Goal: Task Accomplishment & Management: Use online tool/utility

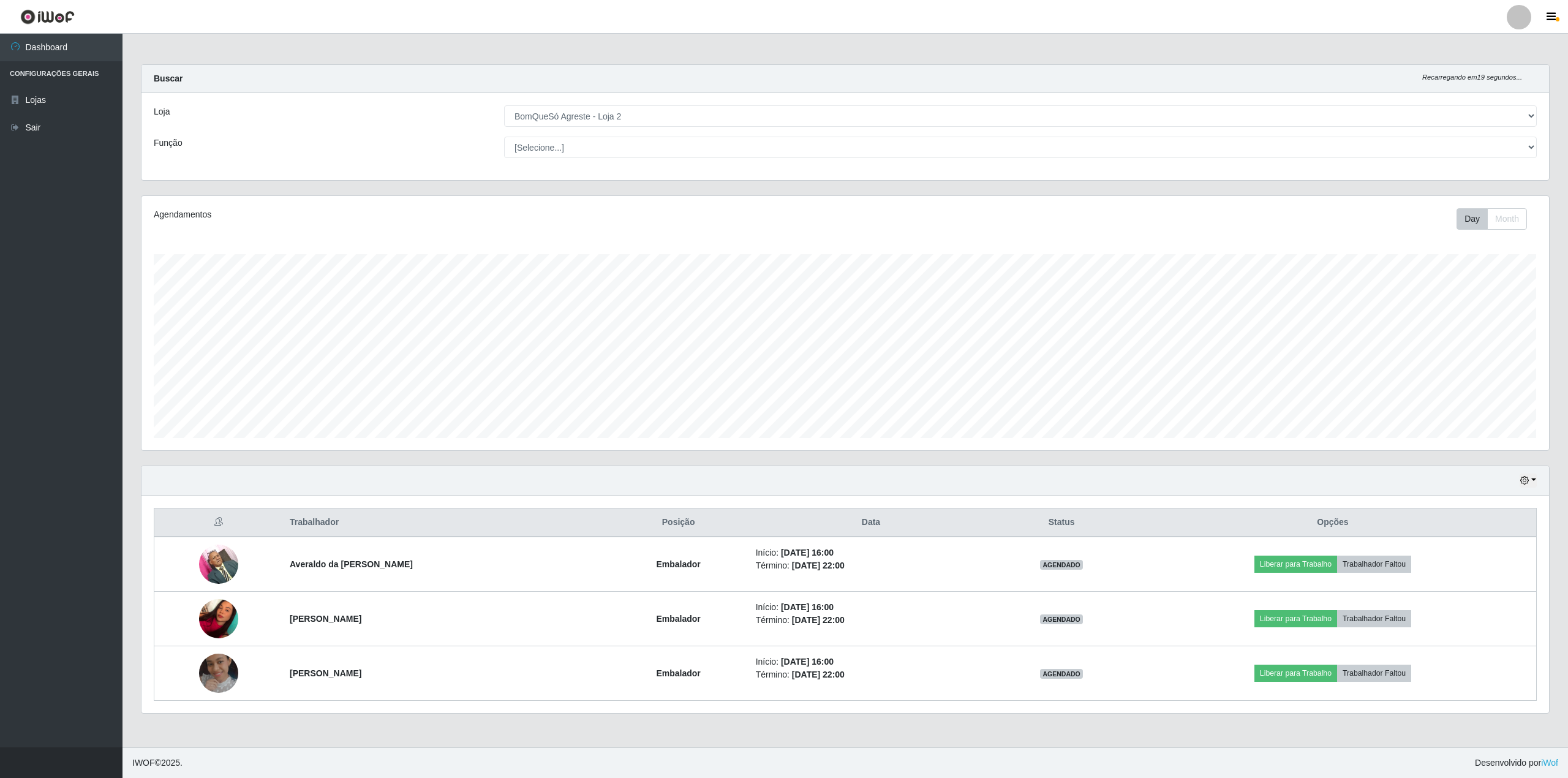
select select "214"
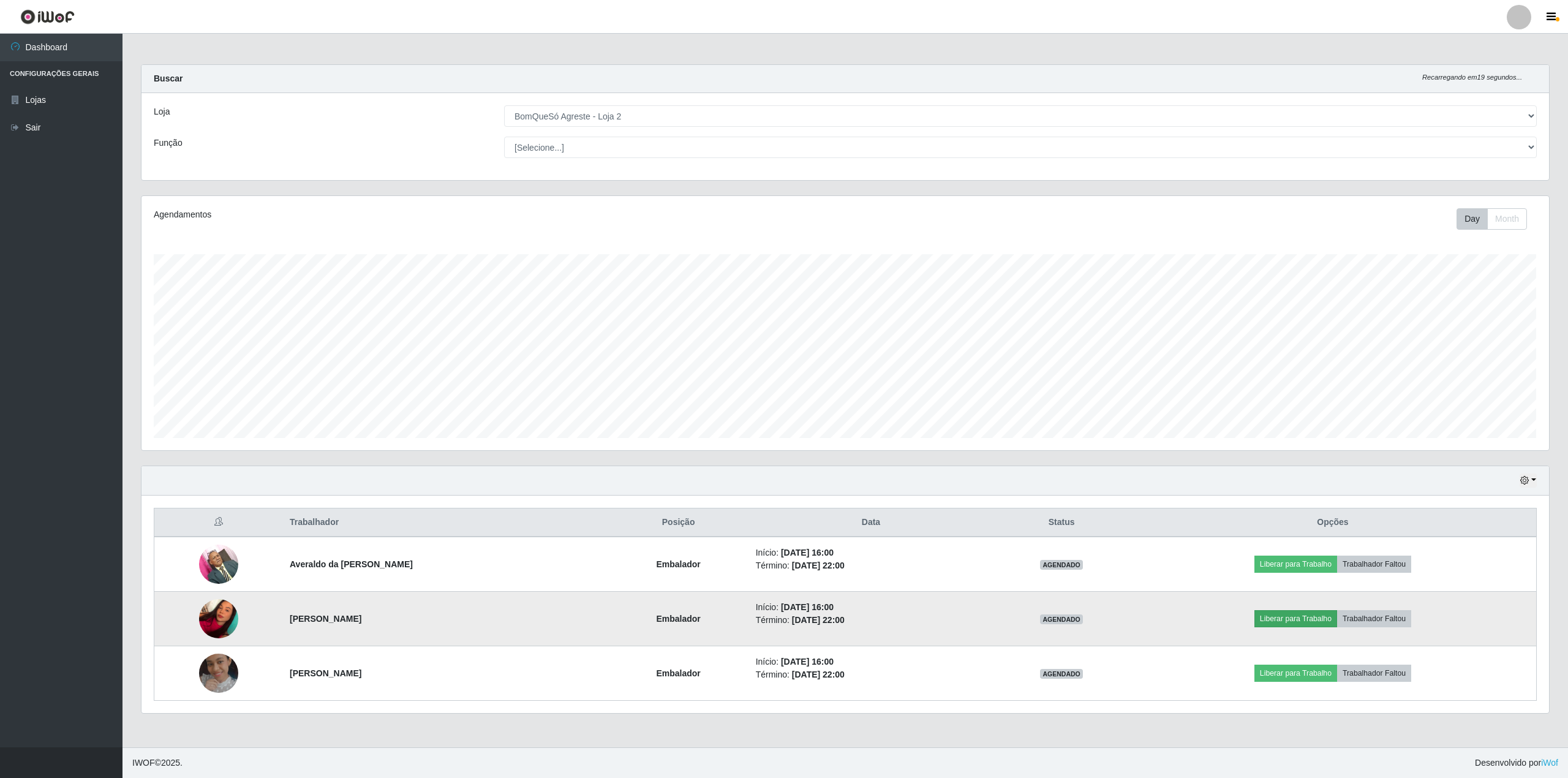
scroll to position [612245, 611044]
click at [1330, 621] on button "Liberar para Trabalho" at bounding box center [1295, 618] width 83 height 17
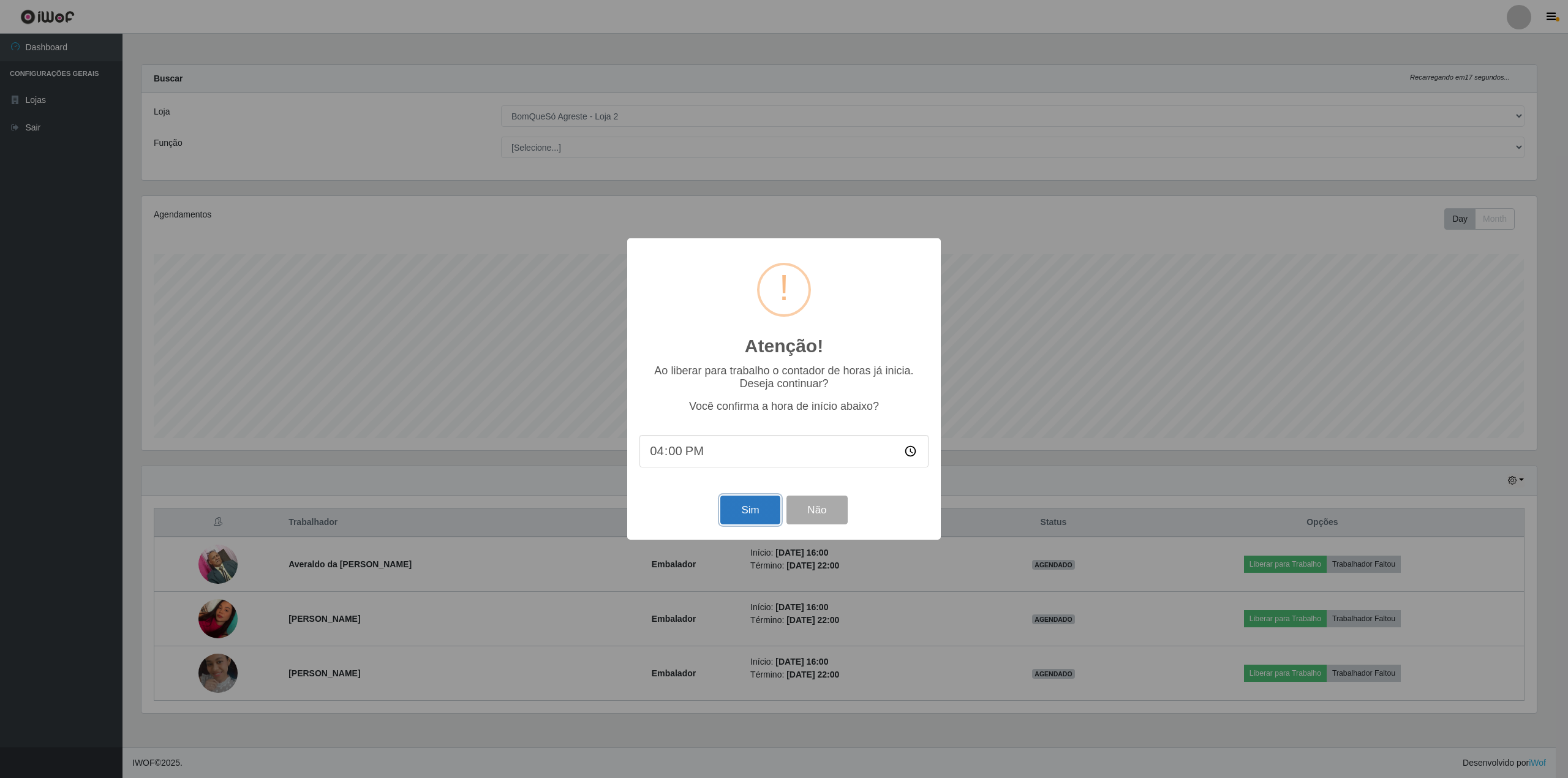
click at [755, 519] on button "Sim" at bounding box center [750, 510] width 59 height 29
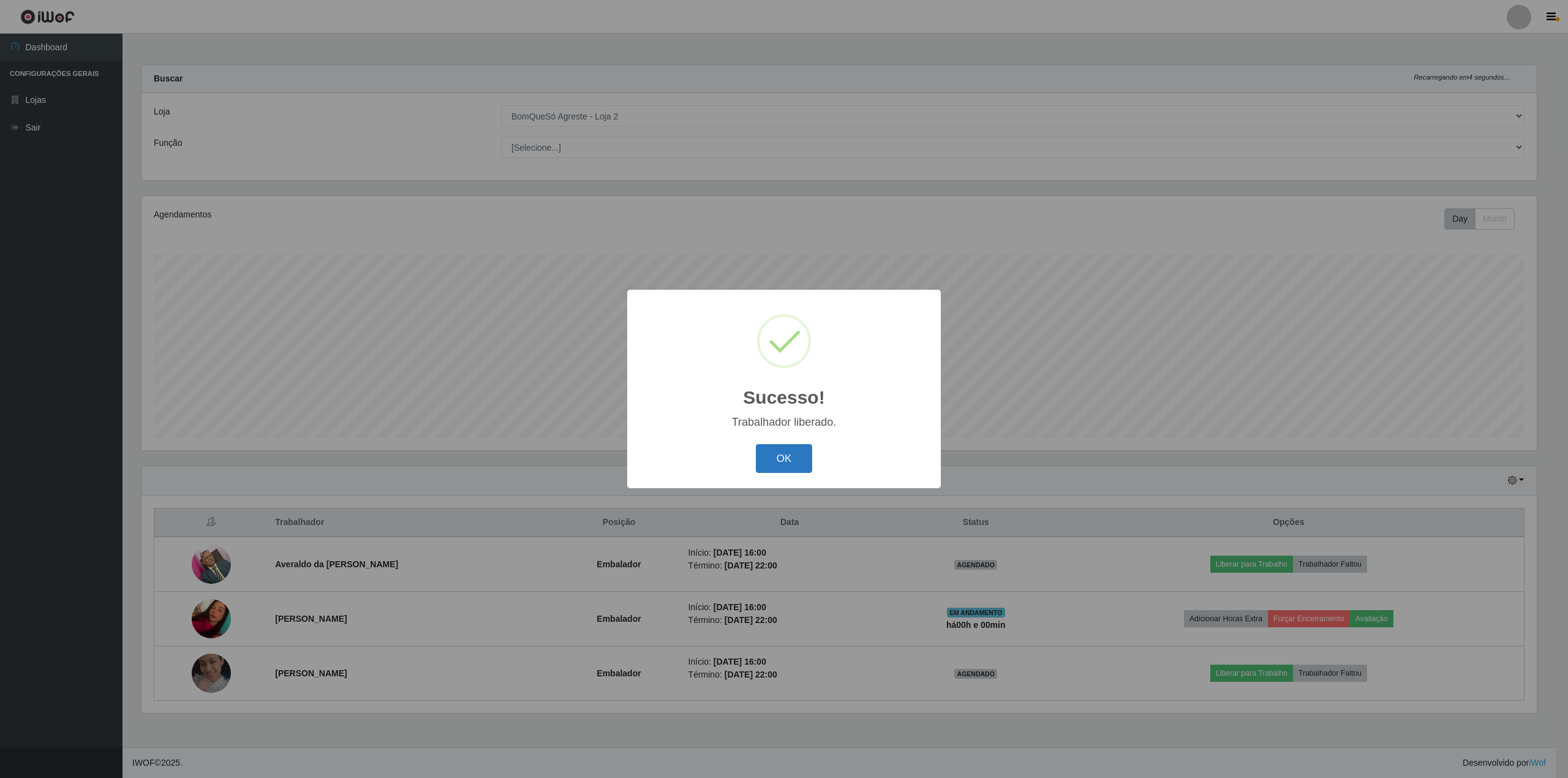
click at [799, 464] on button "OK" at bounding box center [784, 458] width 57 height 29
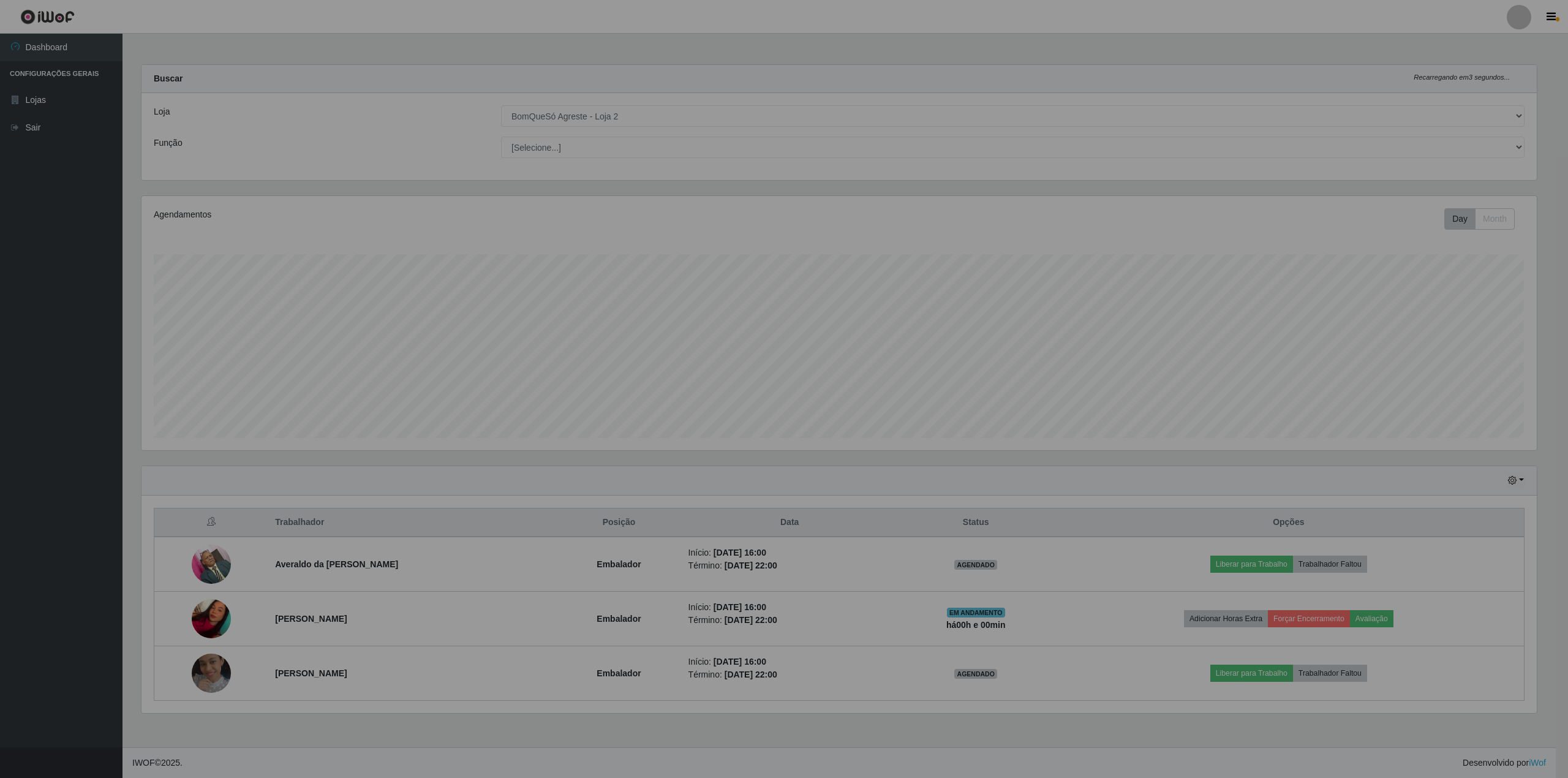
scroll to position [255, 1407]
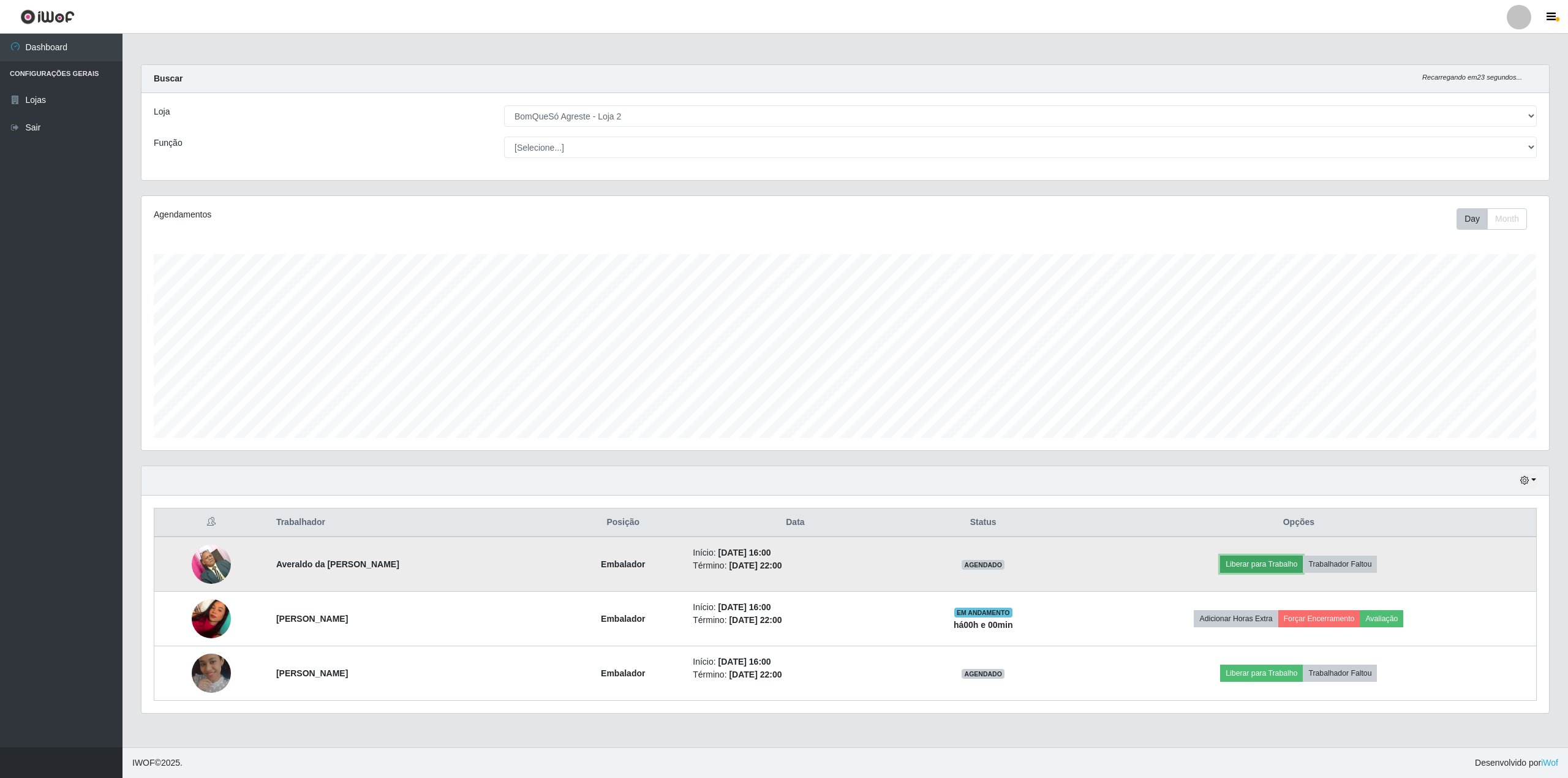
click at [1260, 562] on button "Liberar para Trabalho" at bounding box center [1261, 564] width 83 height 17
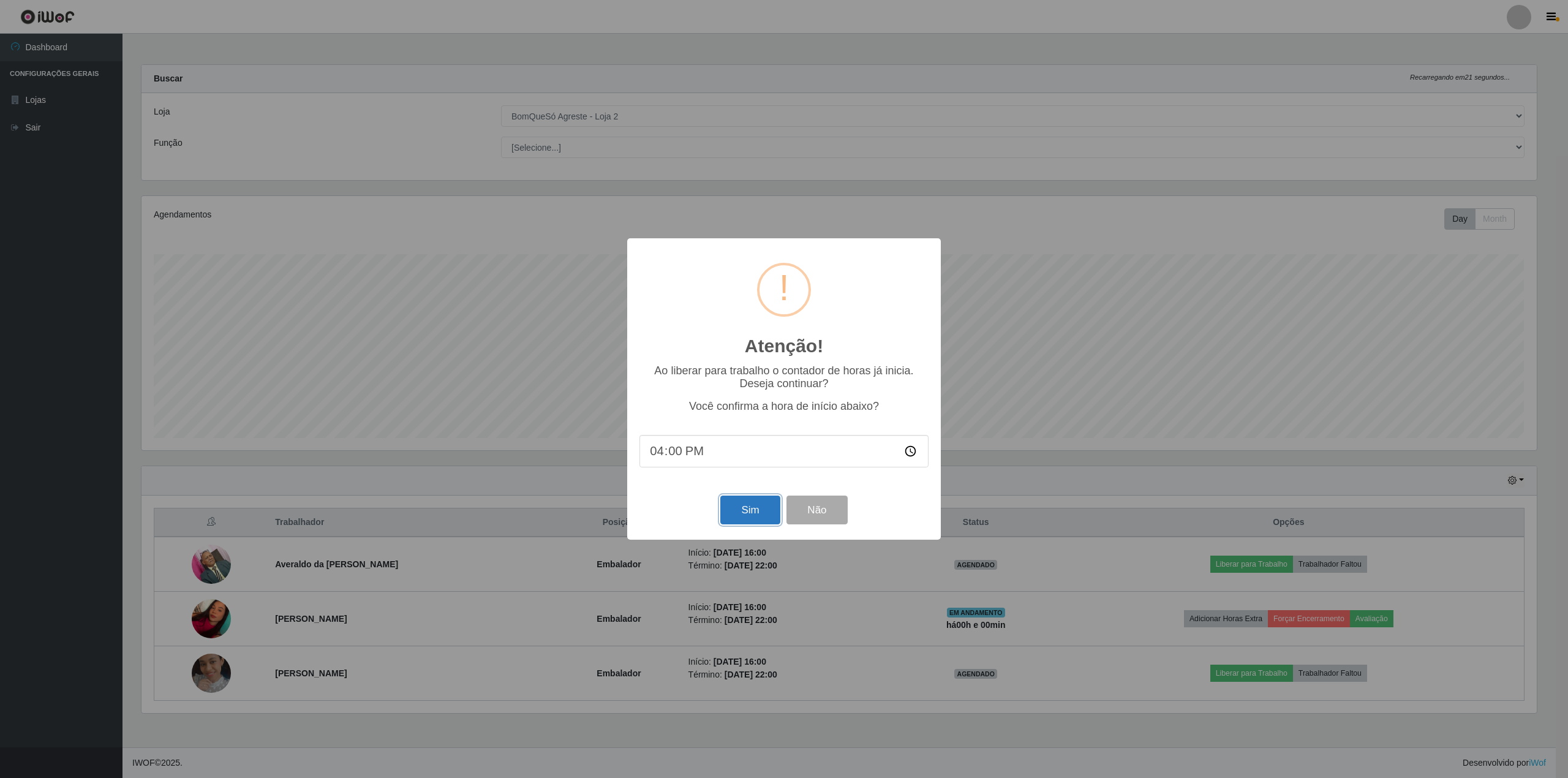
click at [762, 523] on button "Sim" at bounding box center [750, 510] width 59 height 29
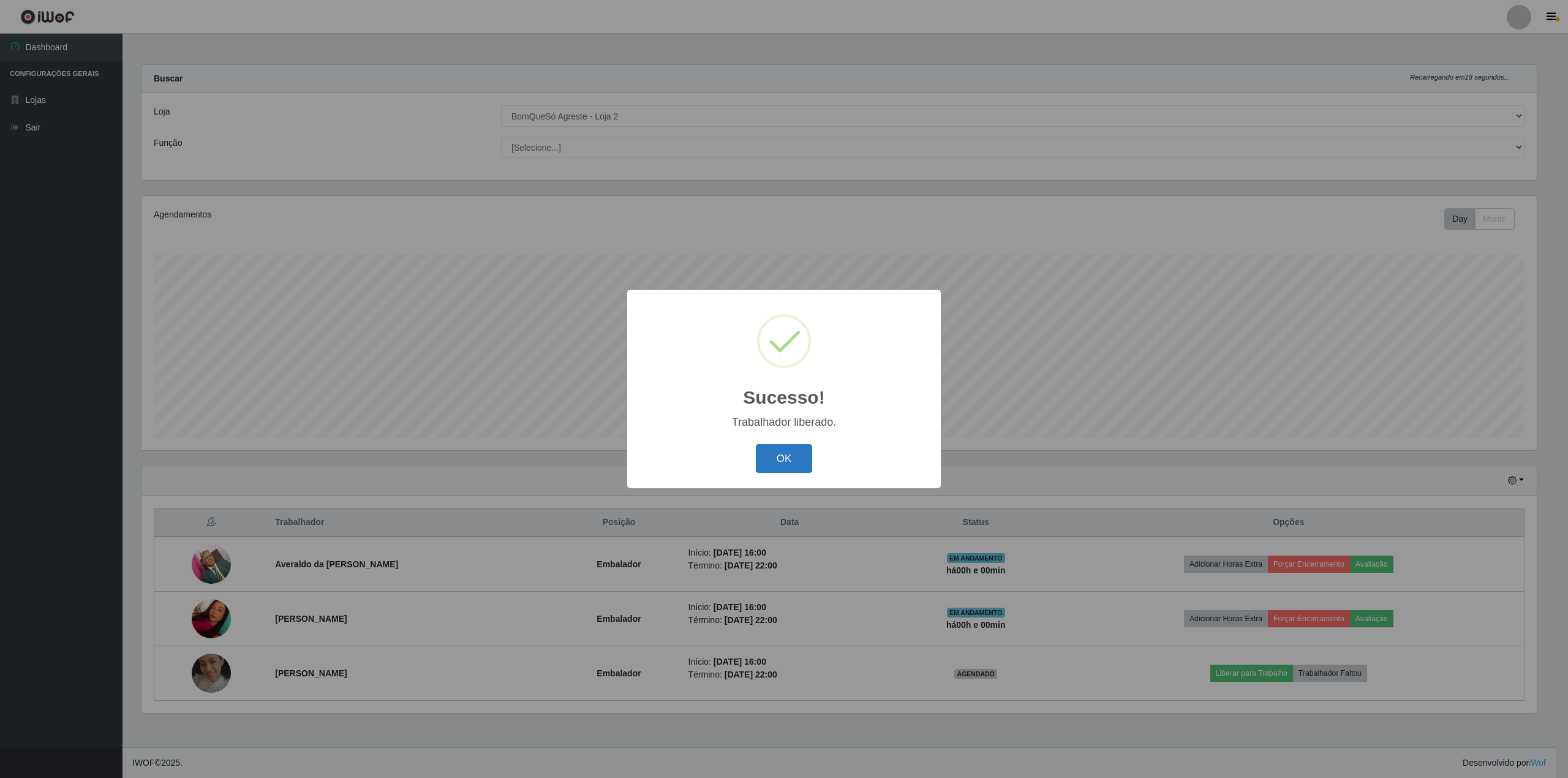
click at [790, 458] on button "OK" at bounding box center [784, 458] width 57 height 29
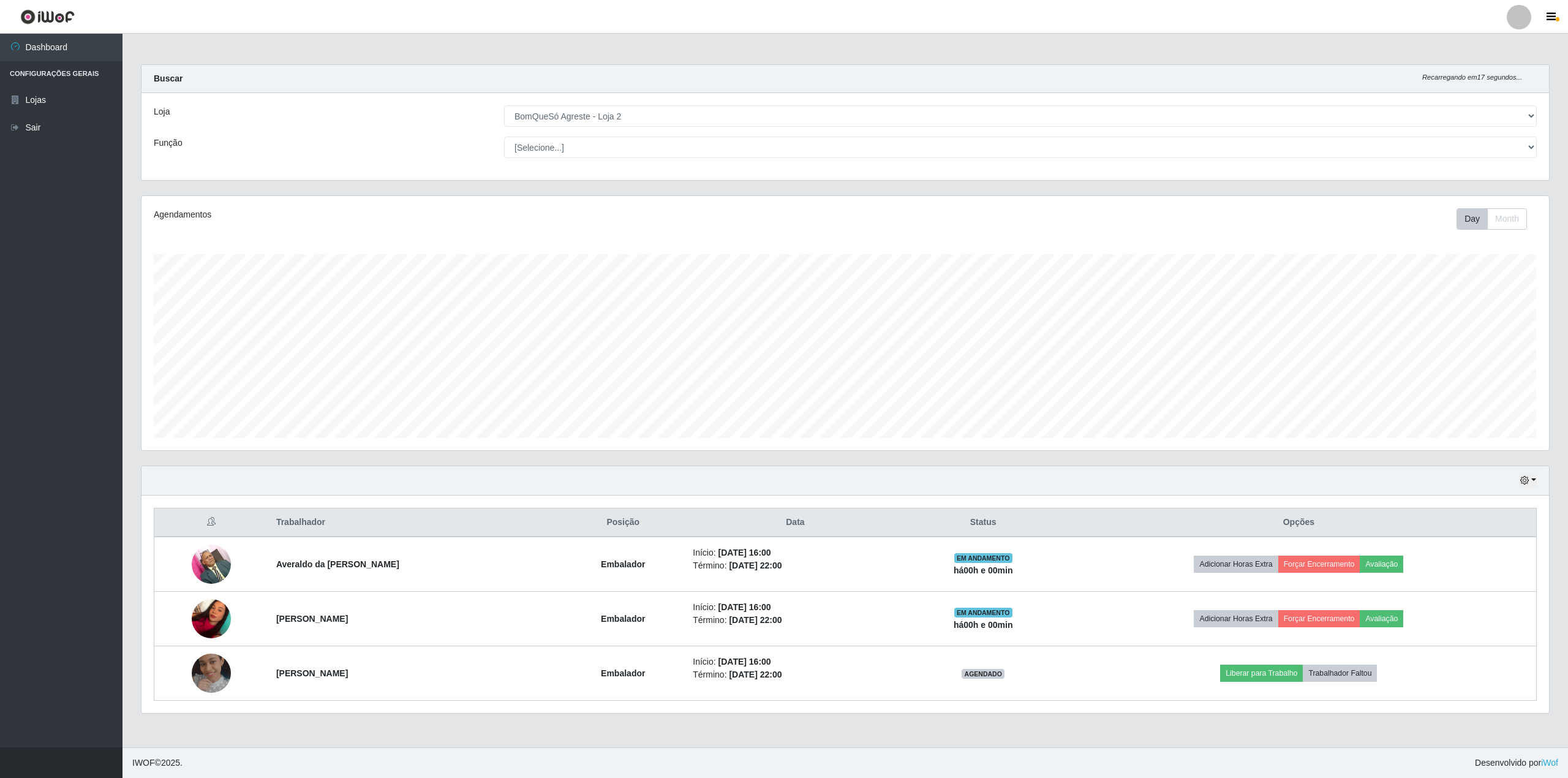
scroll to position [255, 1407]
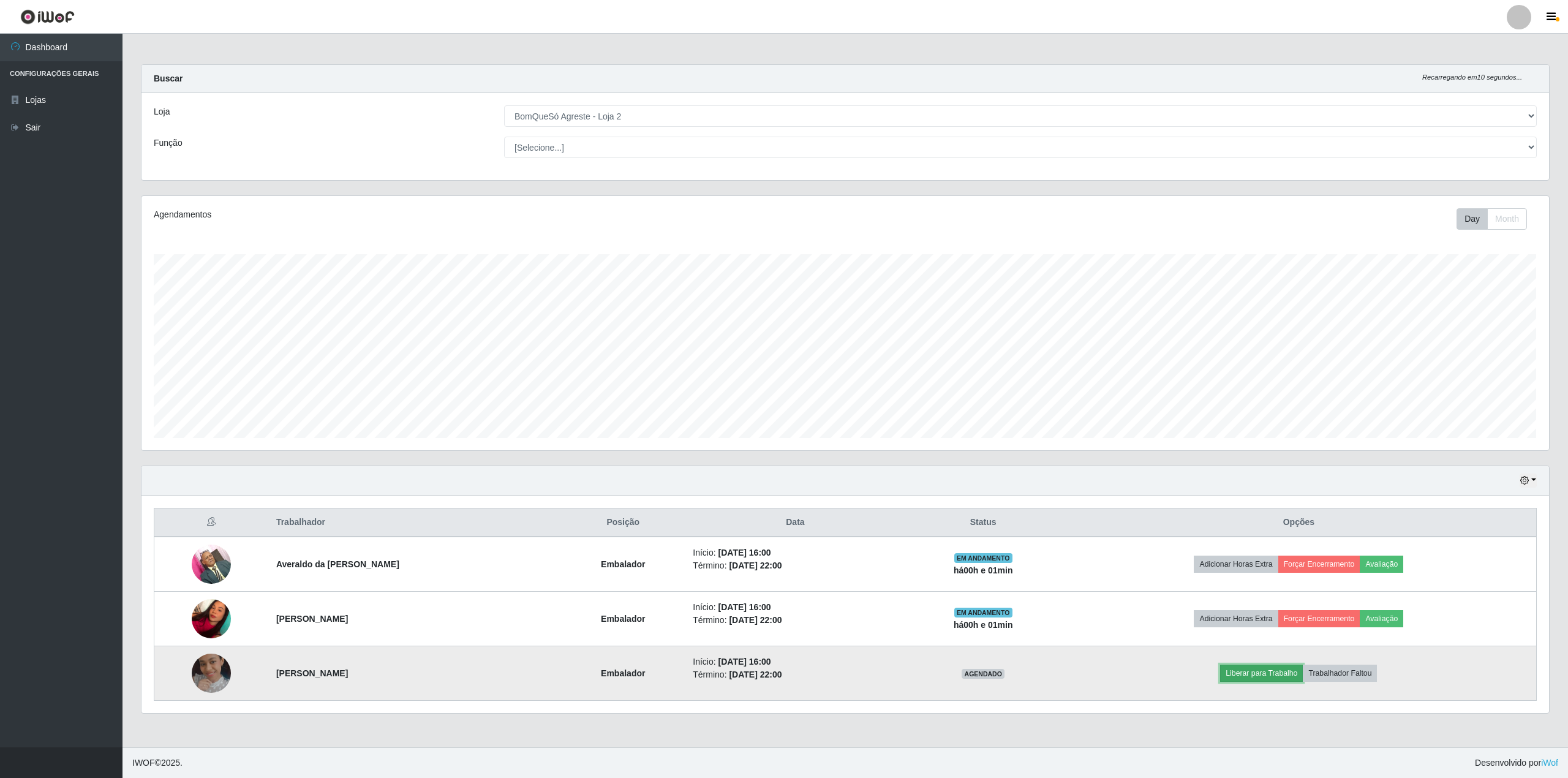
click at [1274, 676] on button "Liberar para Trabalho" at bounding box center [1261, 673] width 83 height 17
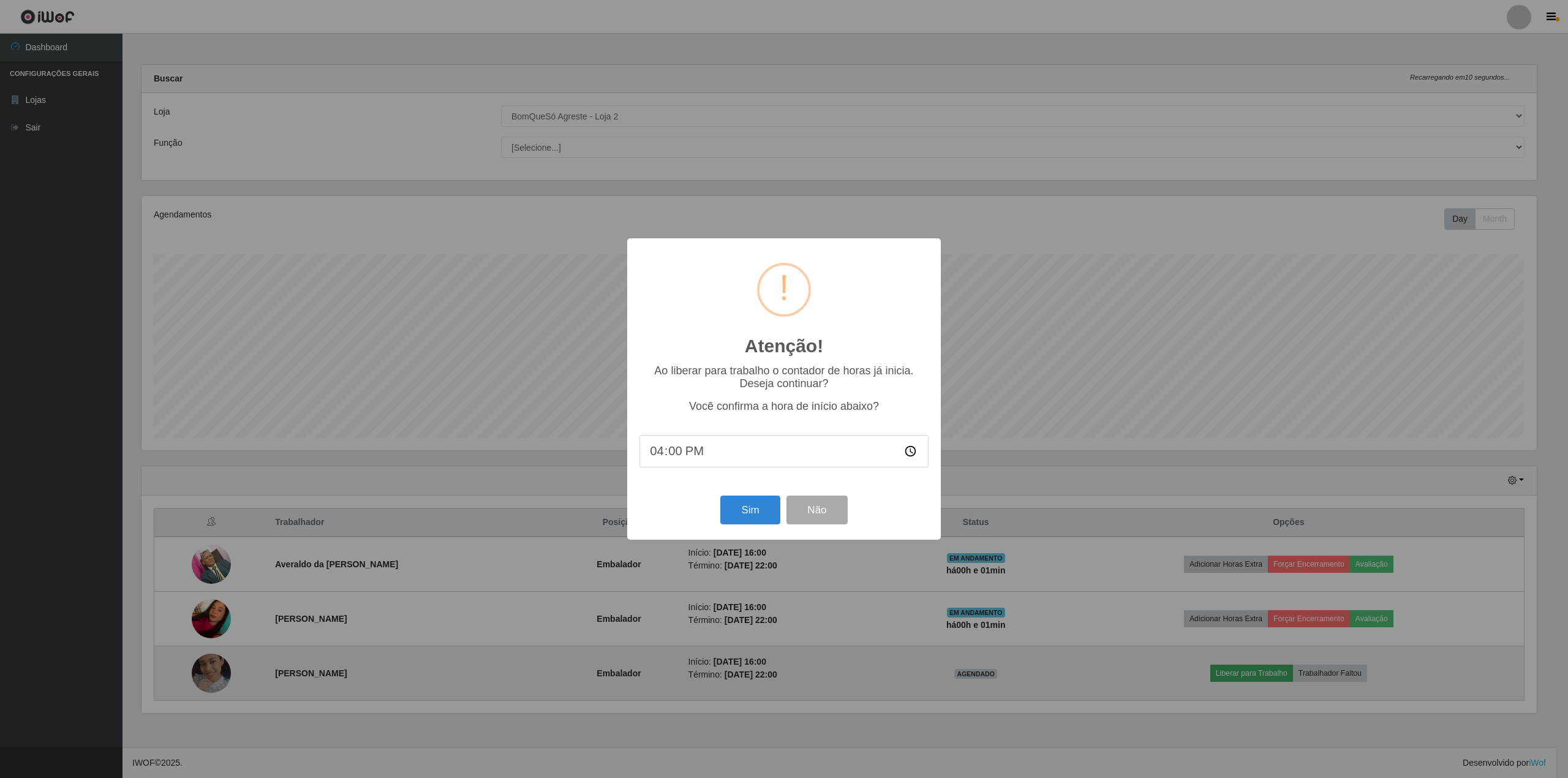
scroll to position [612245, 611056]
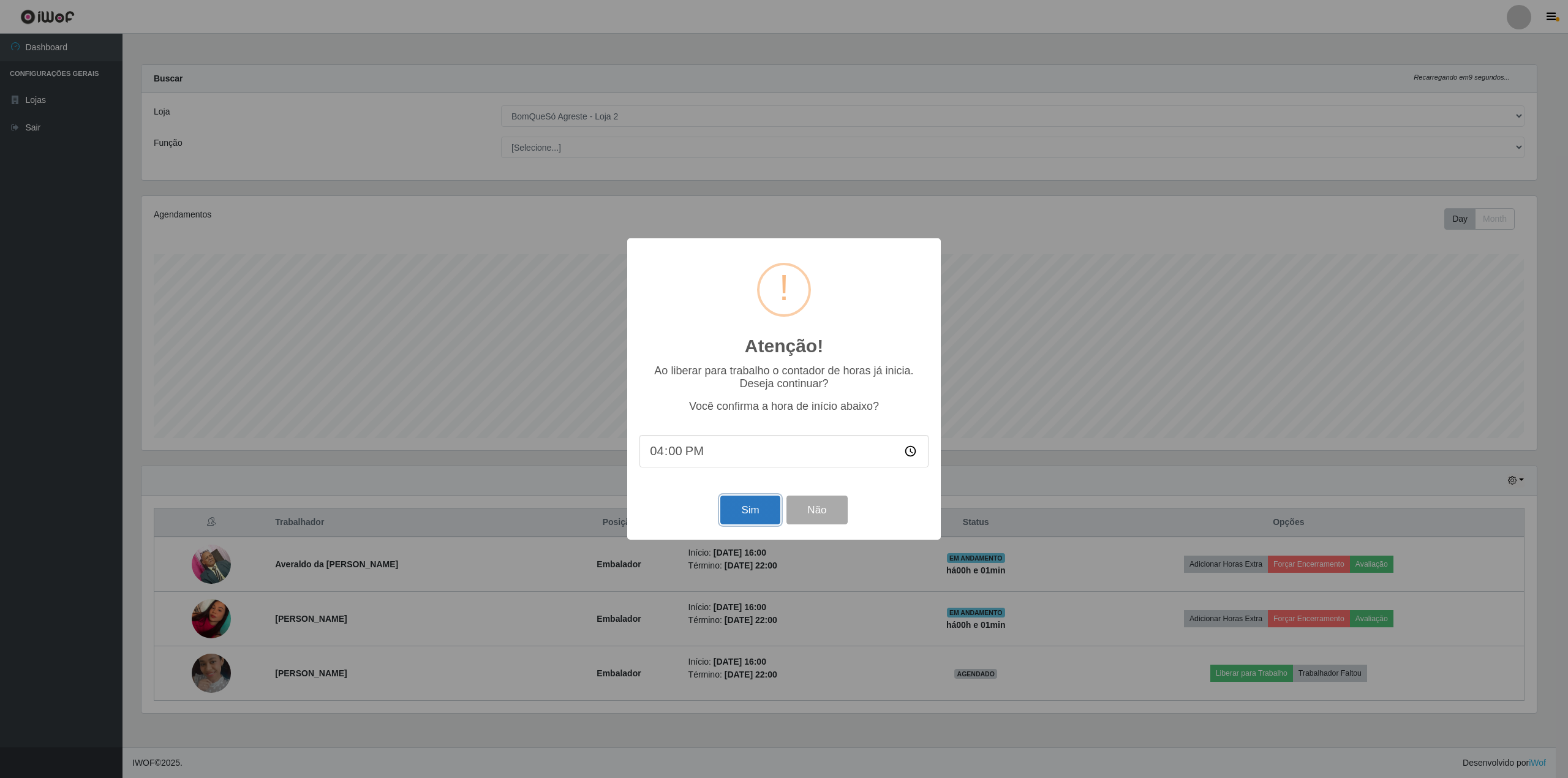
click at [775, 510] on button "Sim" at bounding box center [750, 510] width 59 height 29
